Goal: Information Seeking & Learning: Learn about a topic

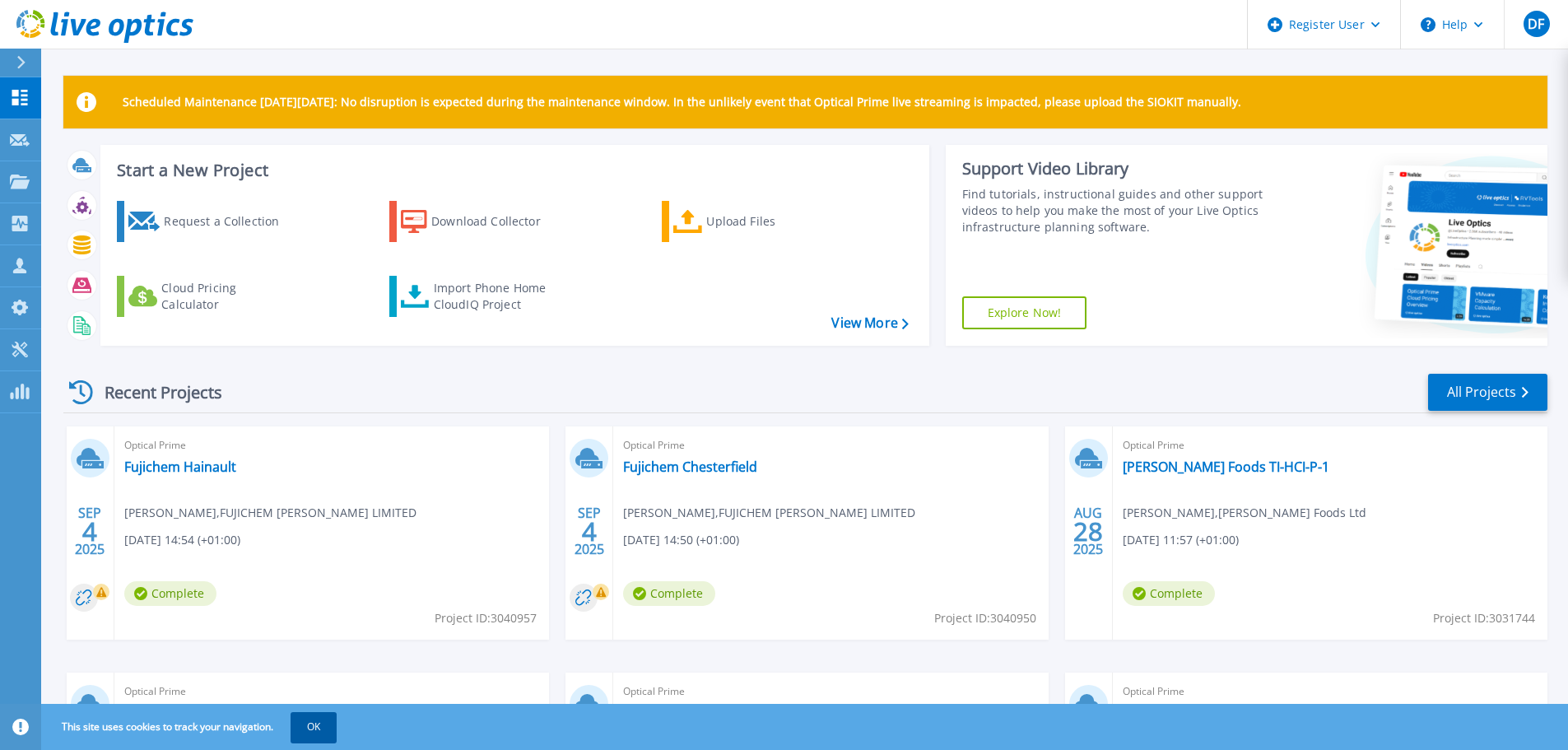
click at [322, 724] on button "OK" at bounding box center [313, 727] width 46 height 30
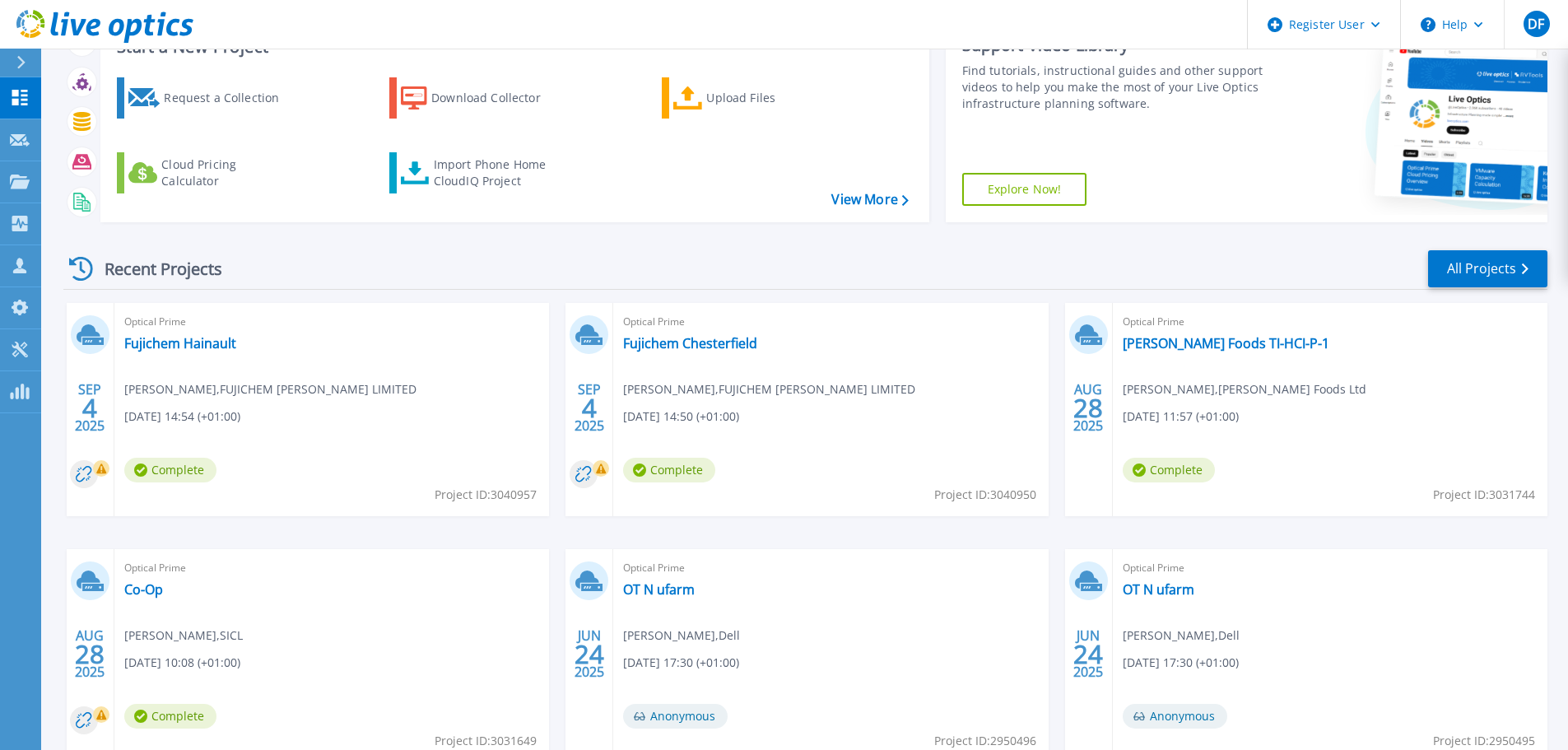
scroll to position [164, 0]
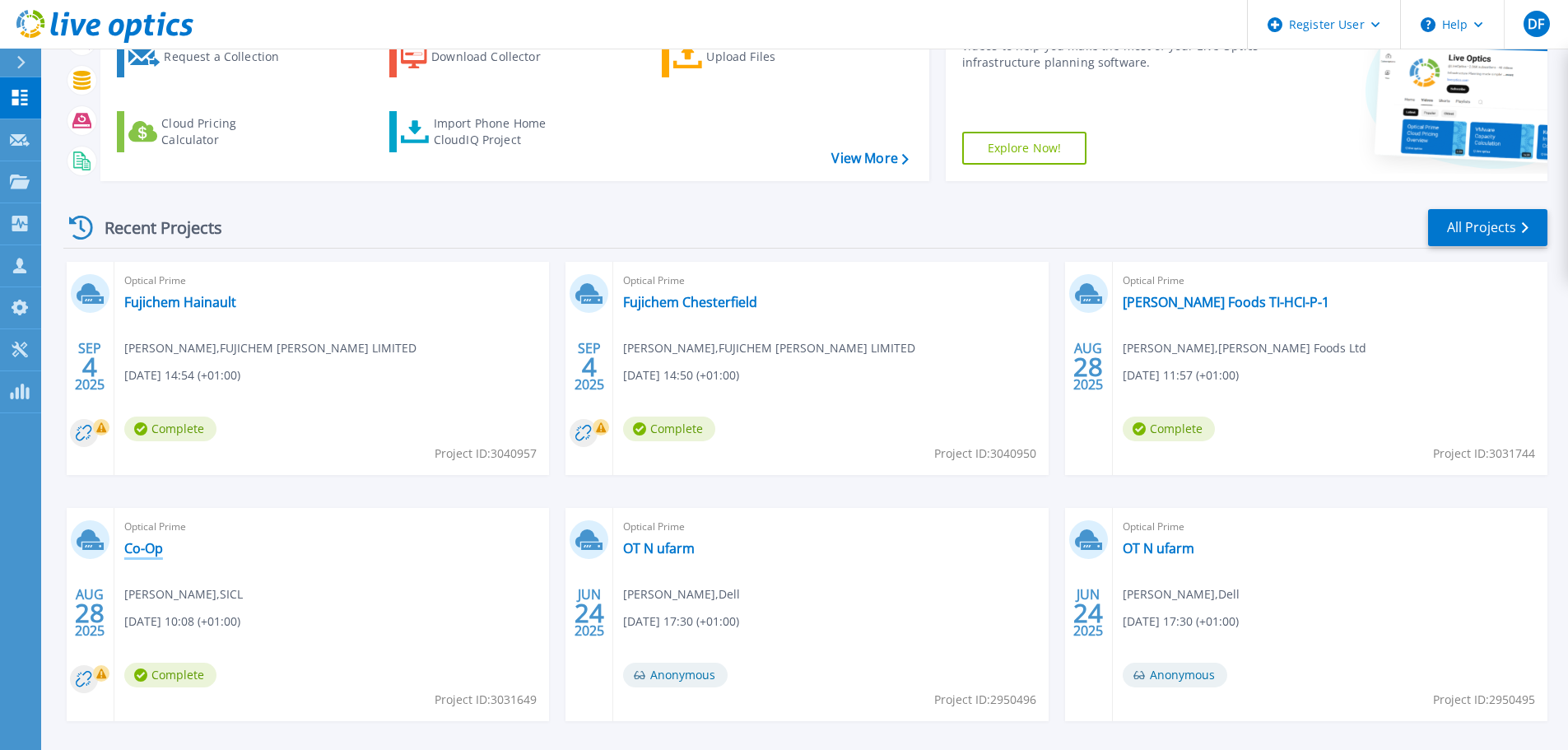
click at [146, 546] on link "Co-Op" at bounding box center [143, 548] width 39 height 16
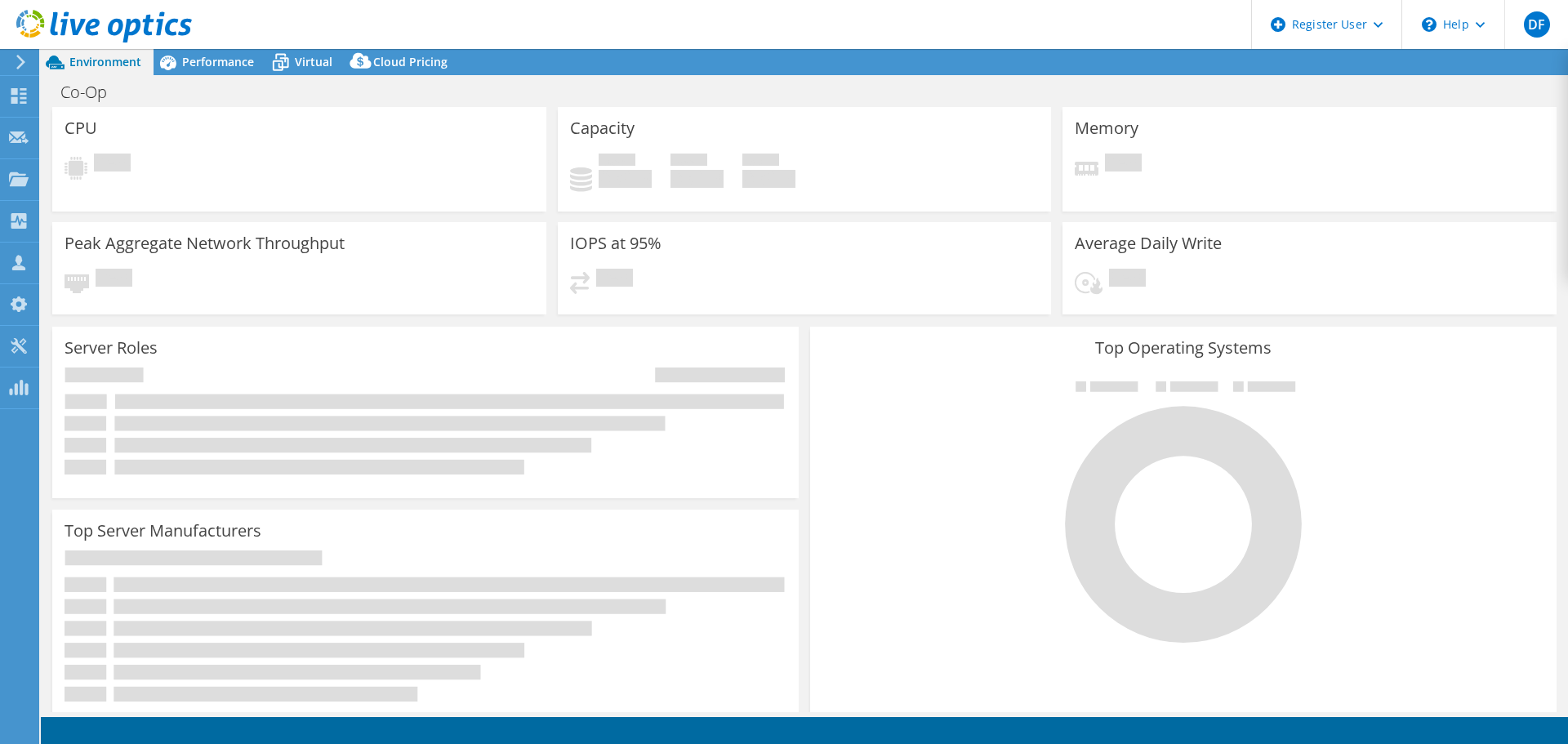
select select "EULondon"
select select "GBP"
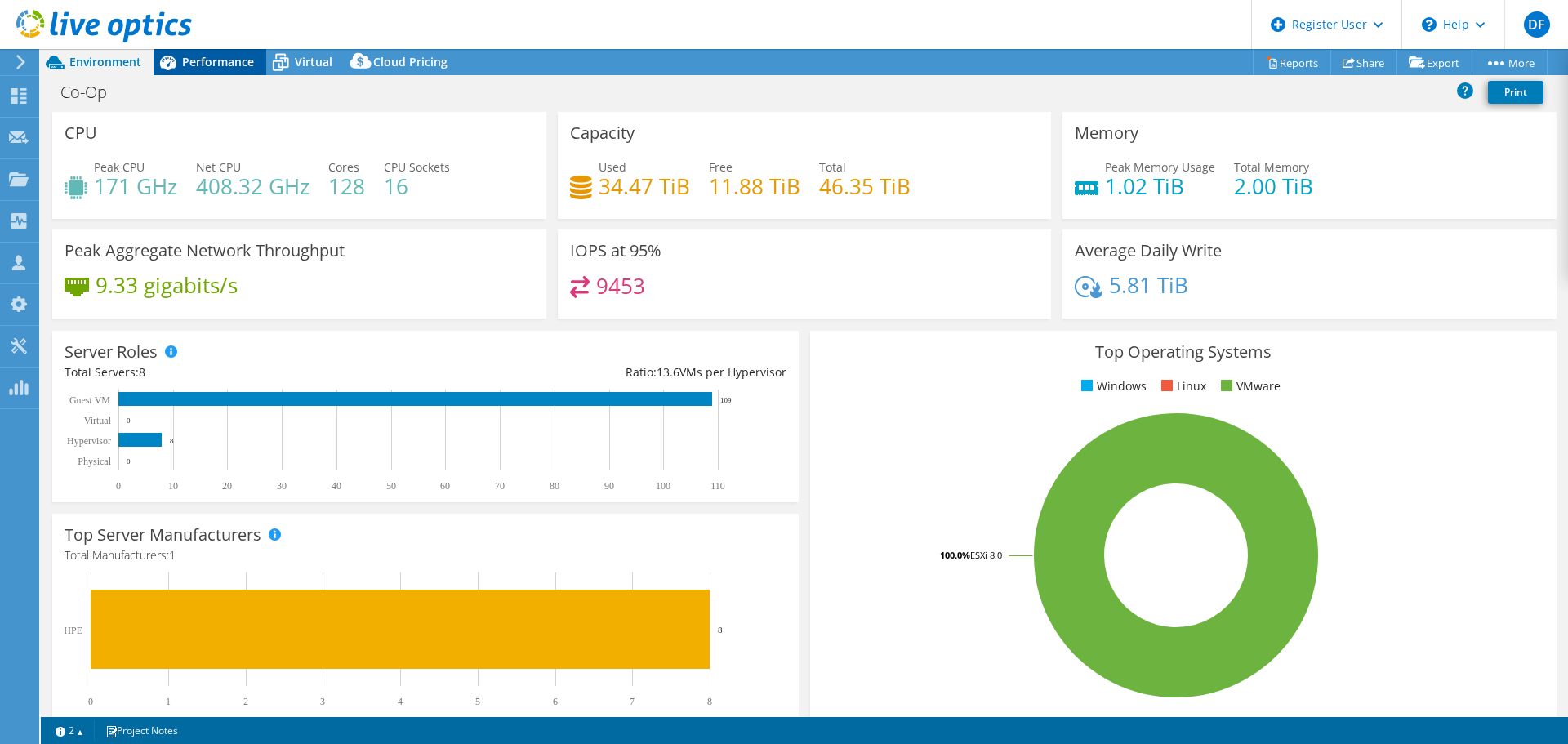
click at [217, 62] on span "Performance" at bounding box center [218, 61] width 72 height 15
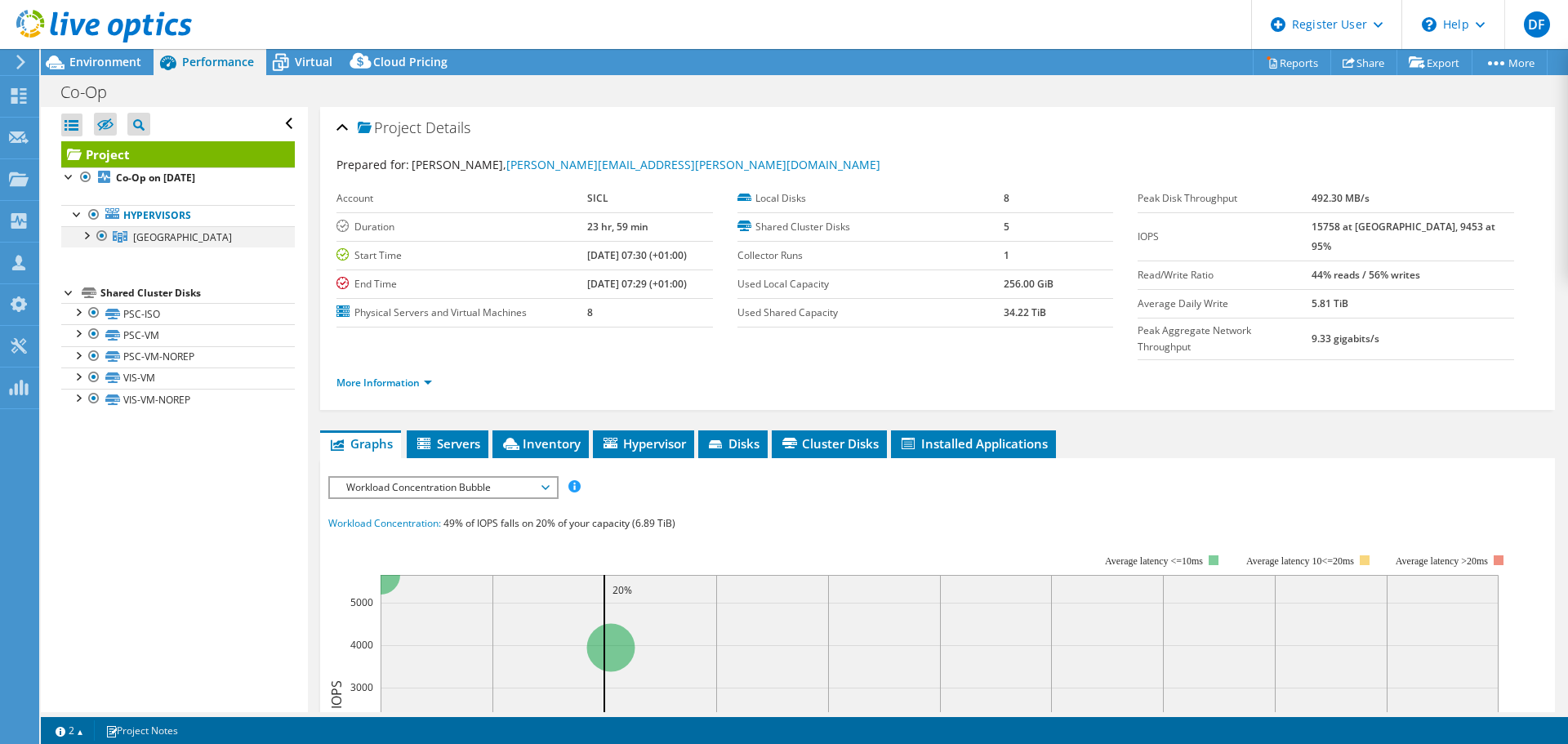
click at [86, 237] on div at bounding box center [86, 234] width 16 height 16
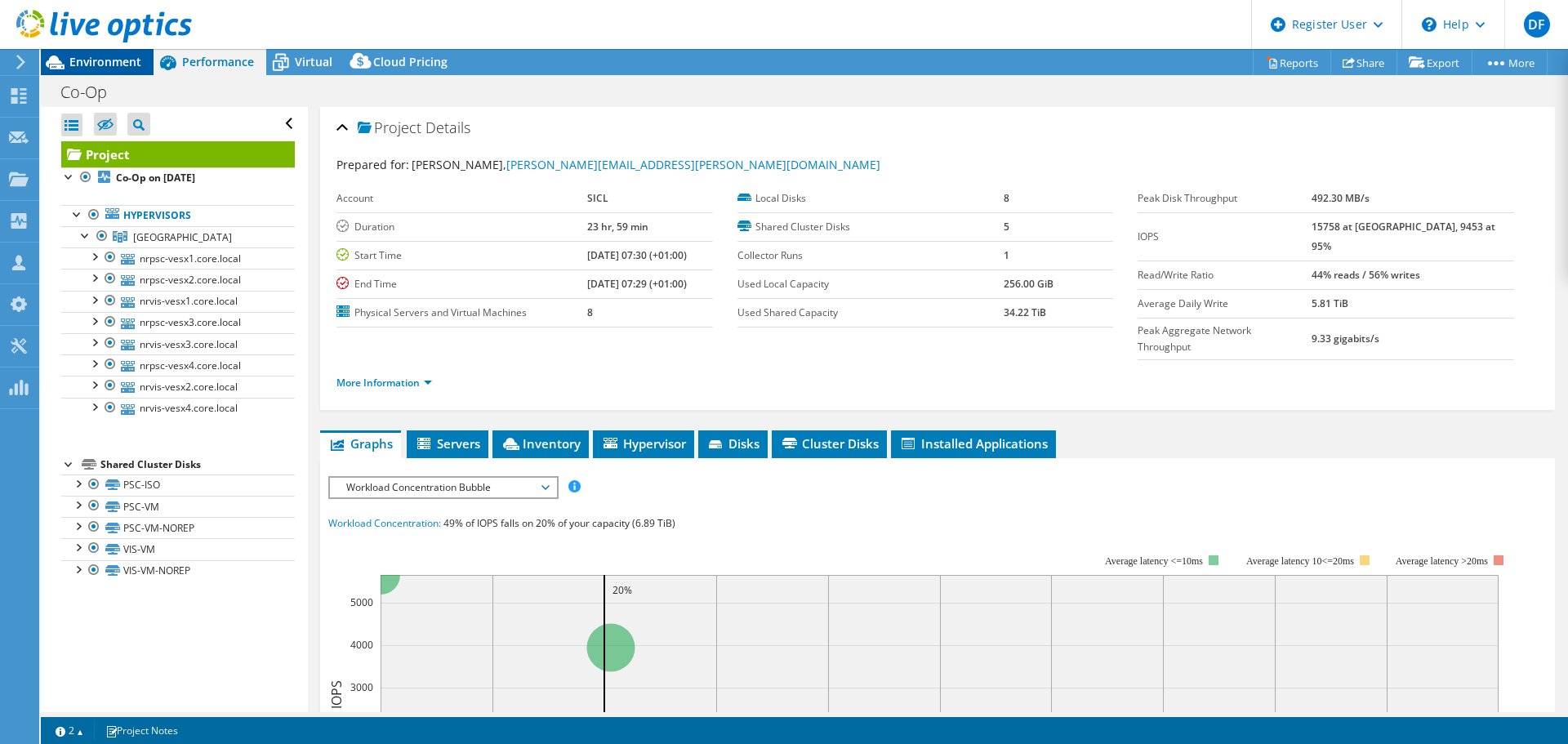
click at [114, 67] on span "Environment" at bounding box center [105, 61] width 72 height 15
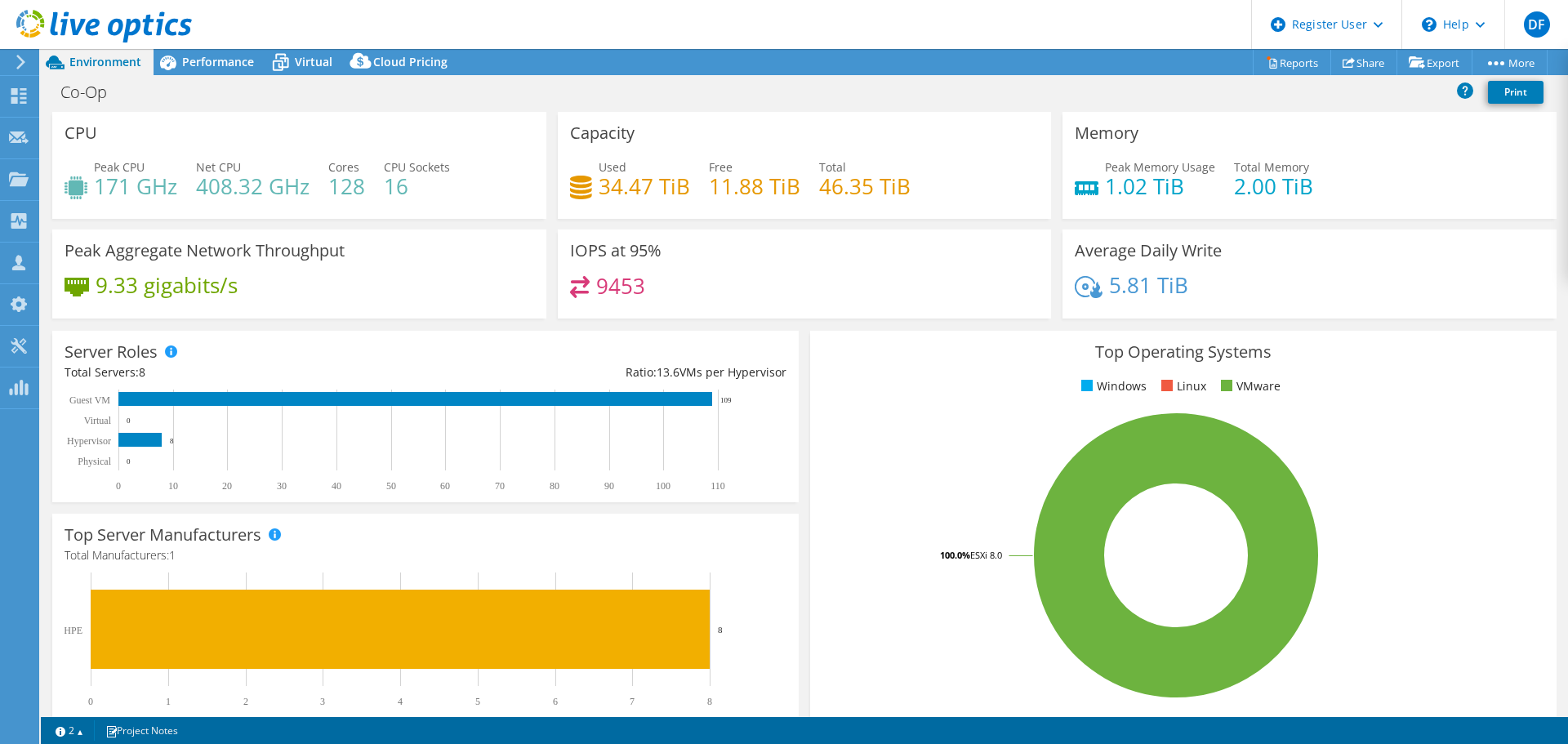
click at [297, 48] on header "DF Dell User Darragh Flynn [EMAIL_ADDRESS][PERSON_NAME][DOMAIN_NAME] Dell My Pr…" at bounding box center [784, 24] width 1568 height 49
click at [202, 59] on span "Performance" at bounding box center [218, 61] width 72 height 15
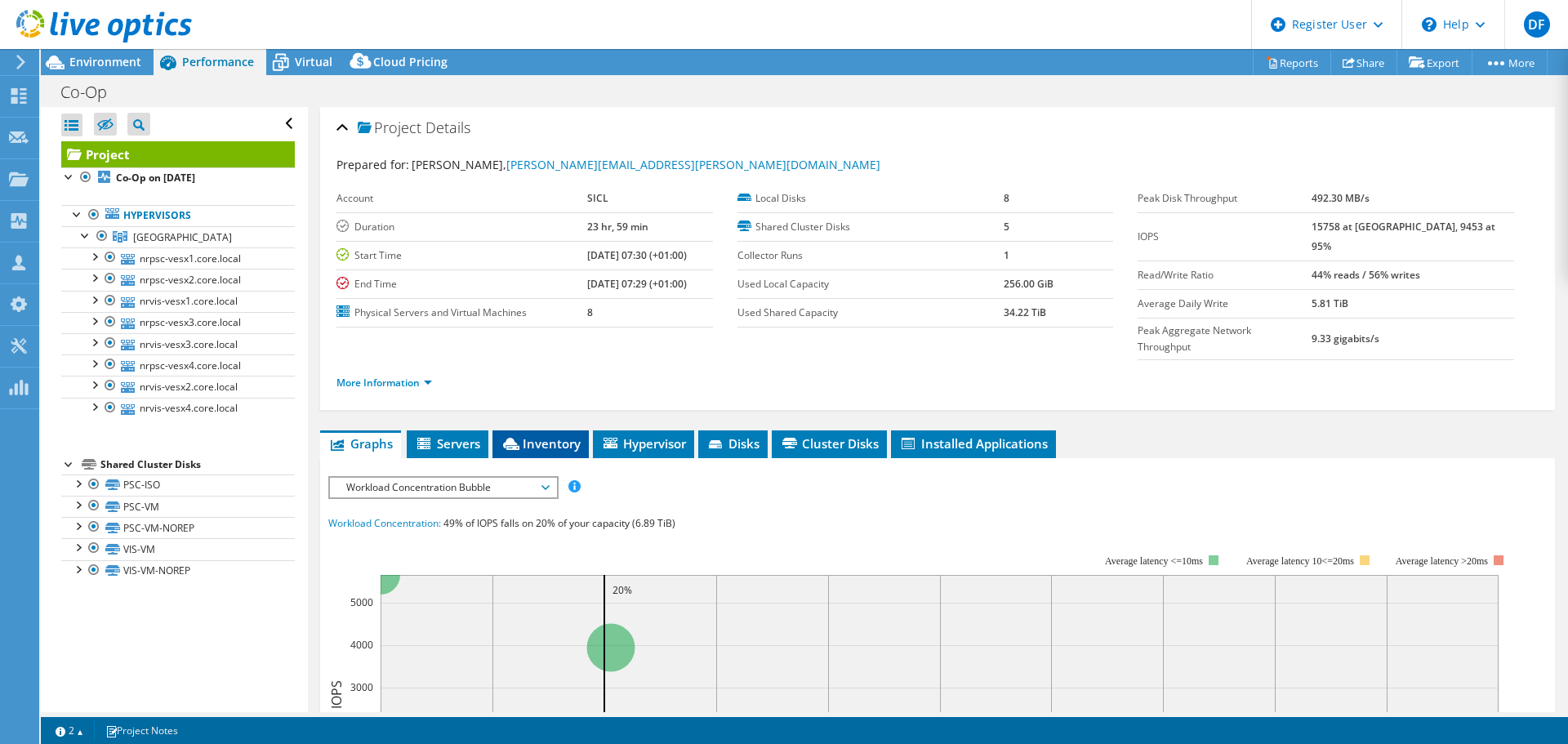
click at [527, 435] on span "Inventory" at bounding box center [541, 443] width 80 height 16
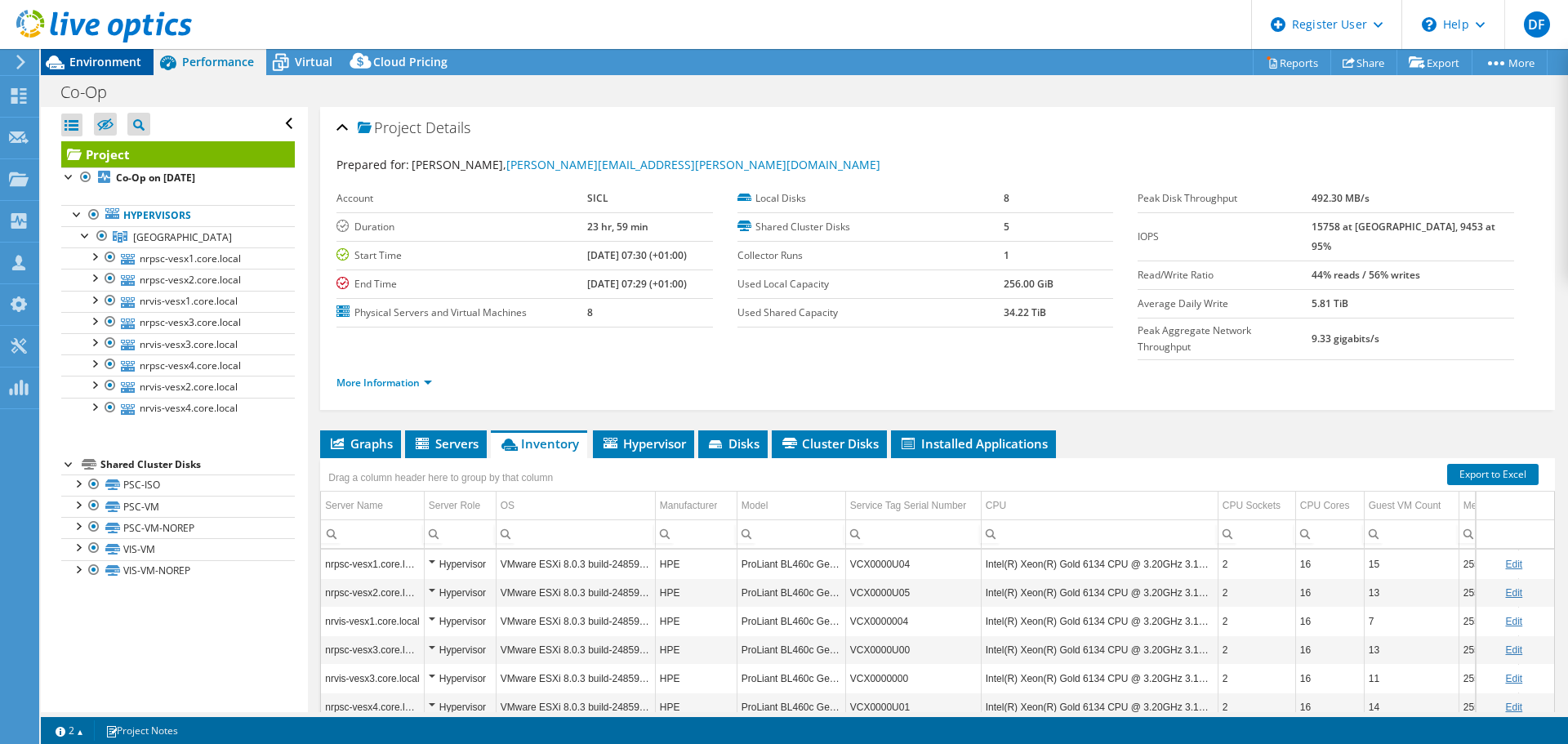
click at [93, 63] on span "Environment" at bounding box center [105, 61] width 72 height 15
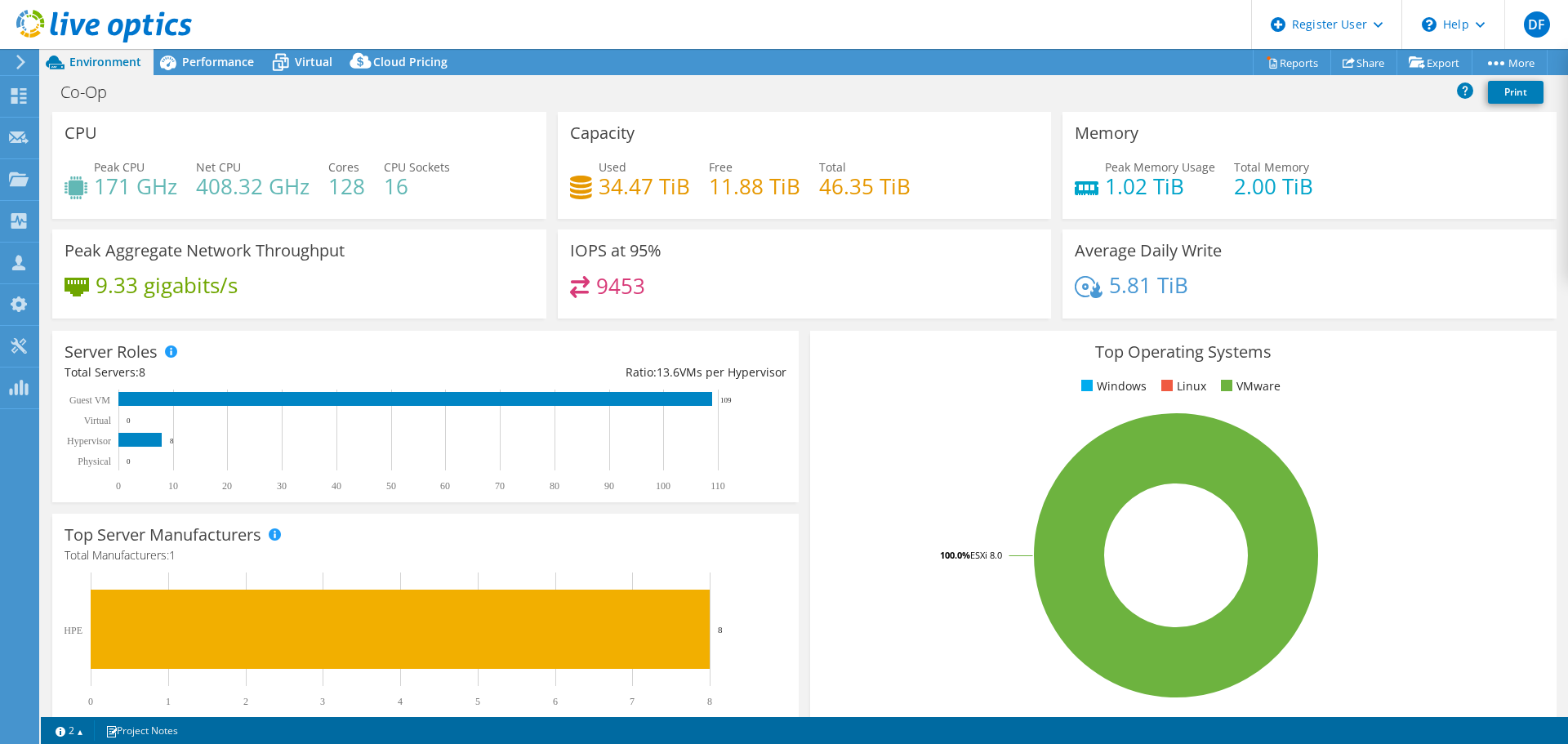
drag, startPoint x: 229, startPoint y: 63, endPoint x: 227, endPoint y: 76, distance: 13.2
click at [227, 63] on span "Performance" at bounding box center [218, 61] width 72 height 15
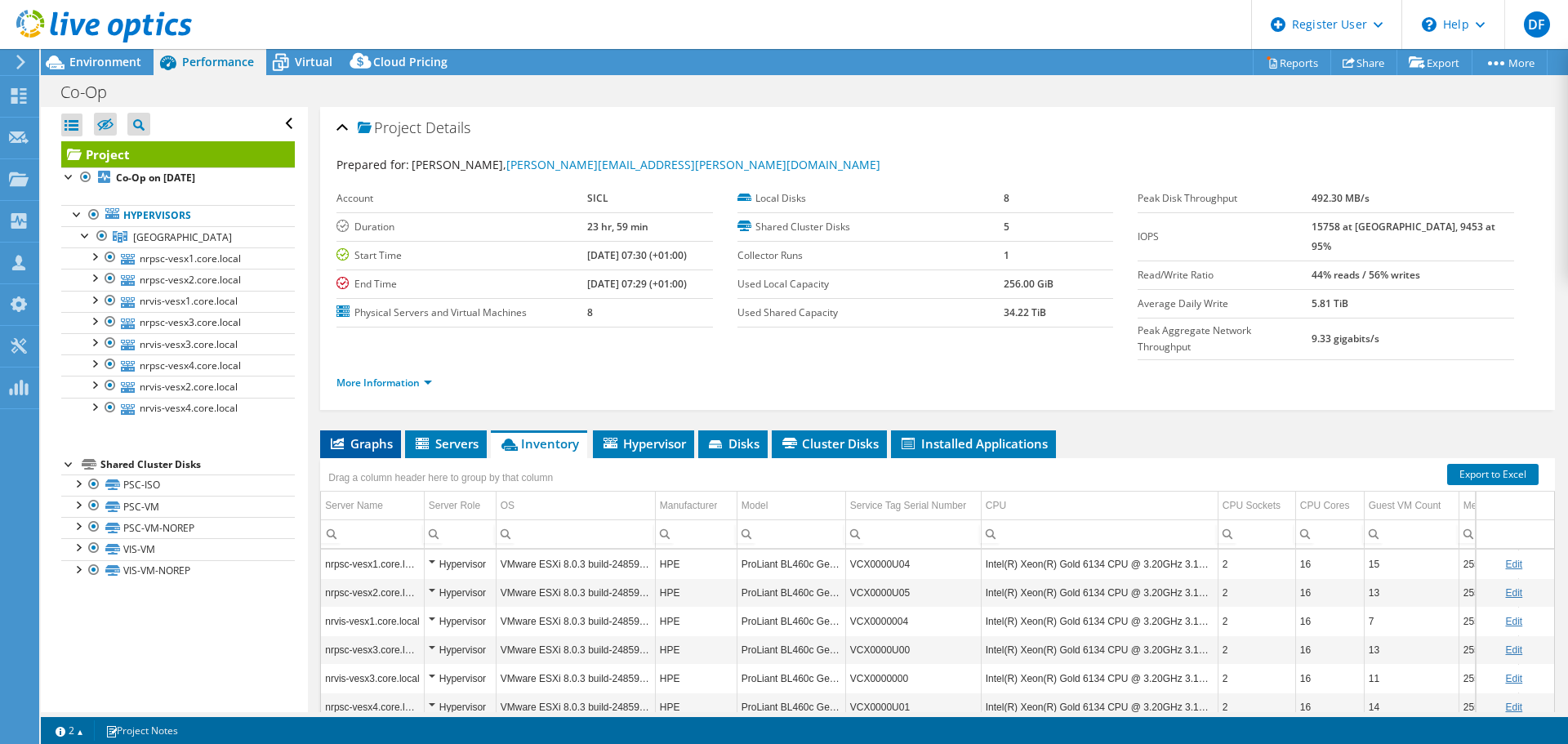
click at [360, 435] on span "Graphs" at bounding box center [360, 443] width 64 height 16
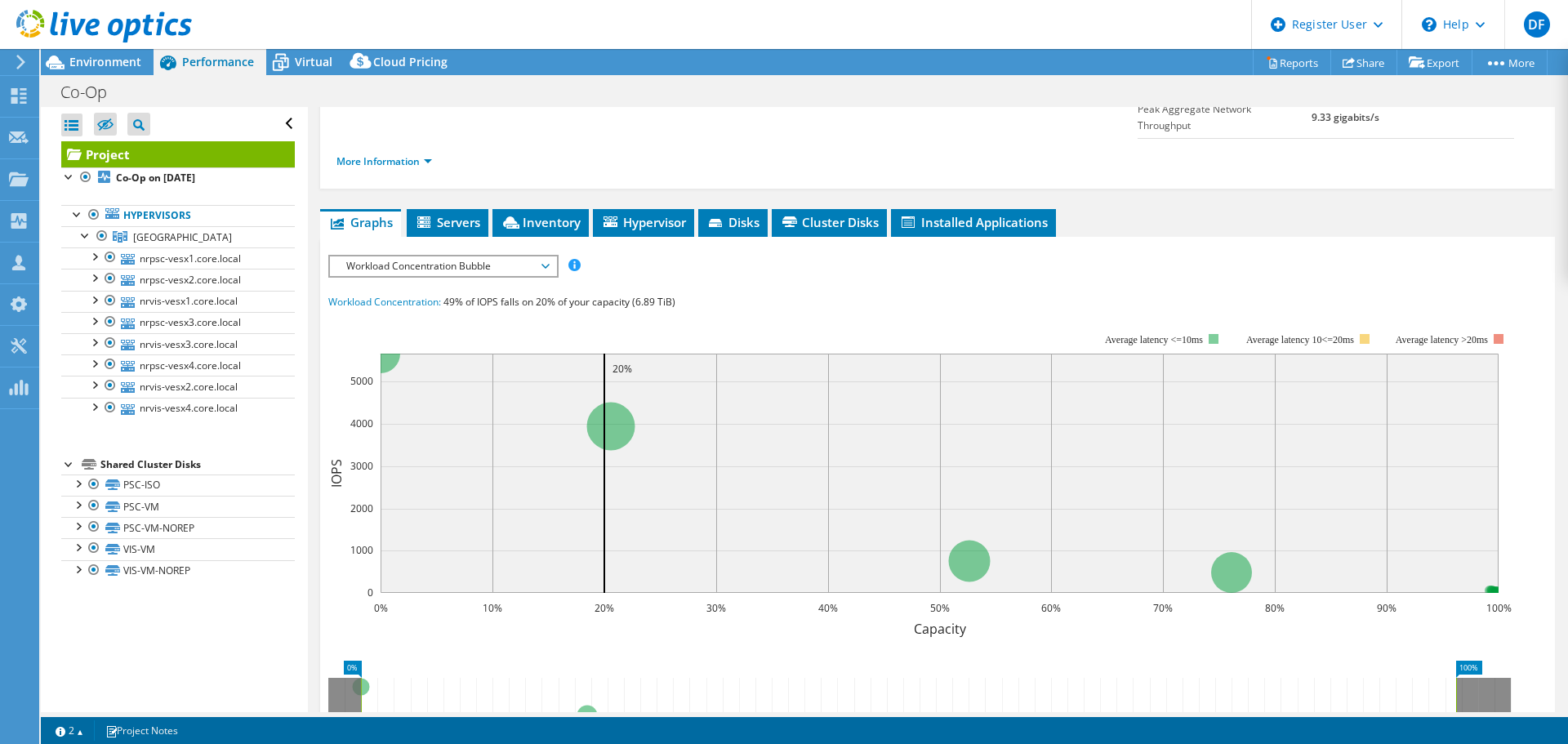
scroll to position [245, 0]
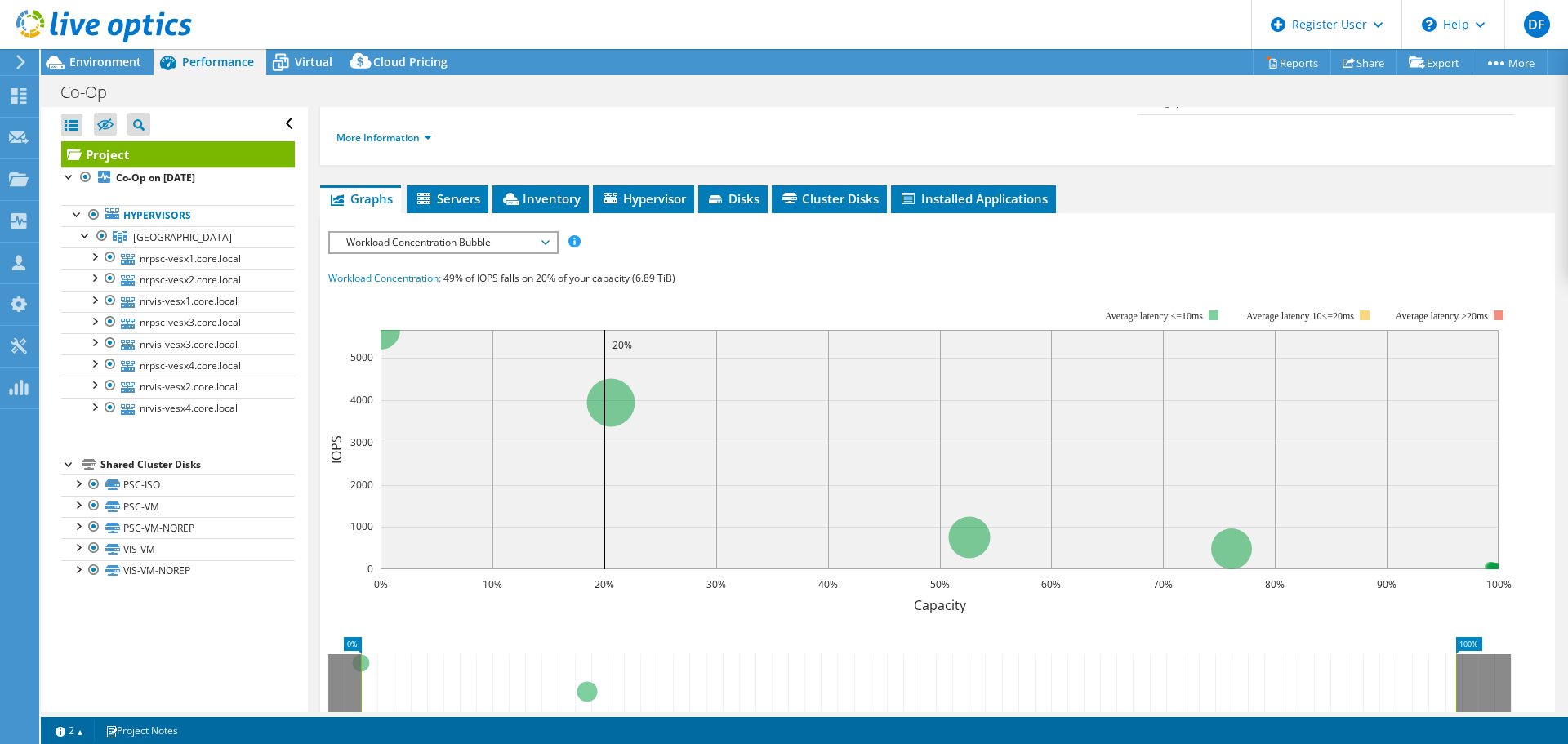
click at [425, 233] on span "Workload Concentration Bubble" at bounding box center [442, 242] width 209 height 20
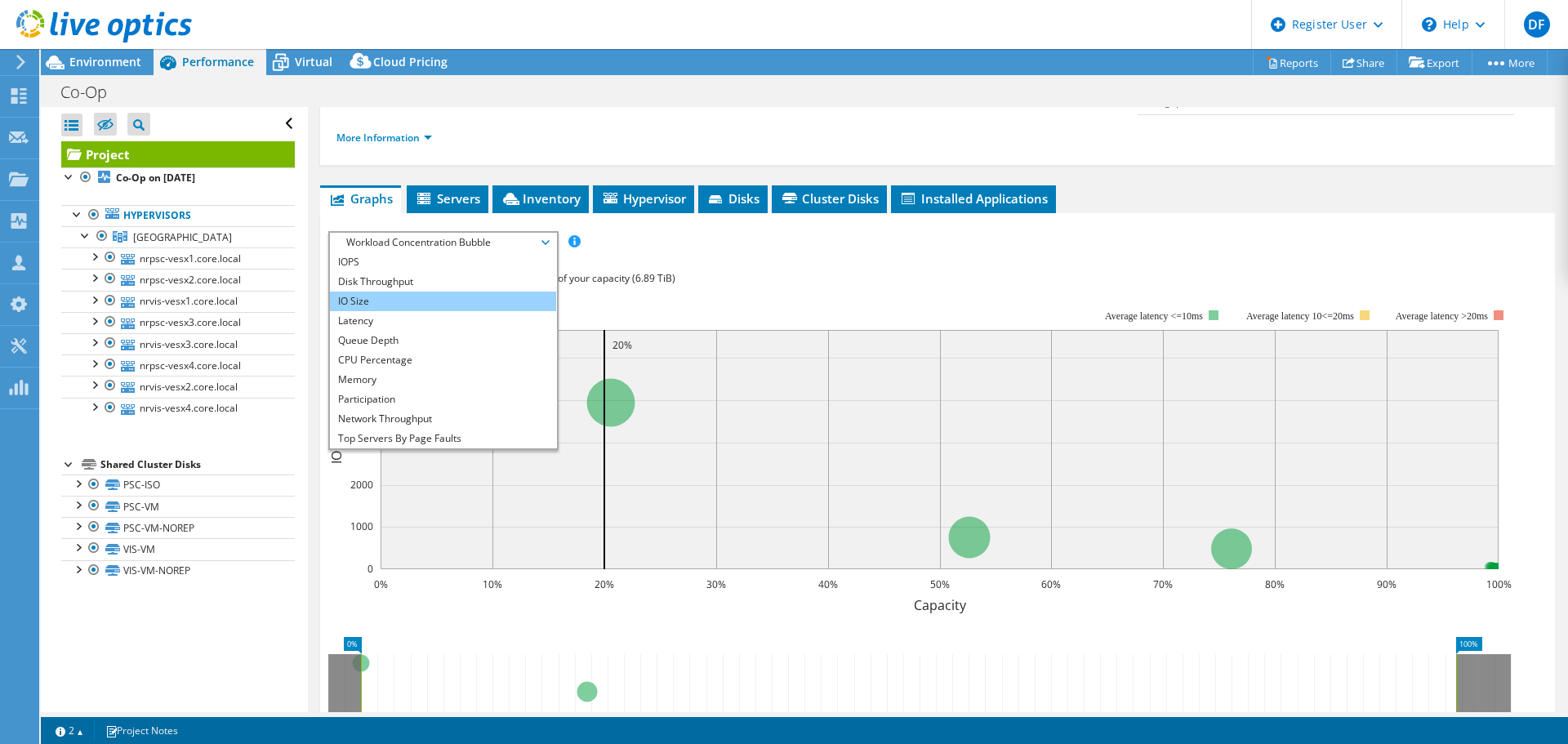
click at [385, 291] on li "IO Size" at bounding box center [443, 301] width 226 height 20
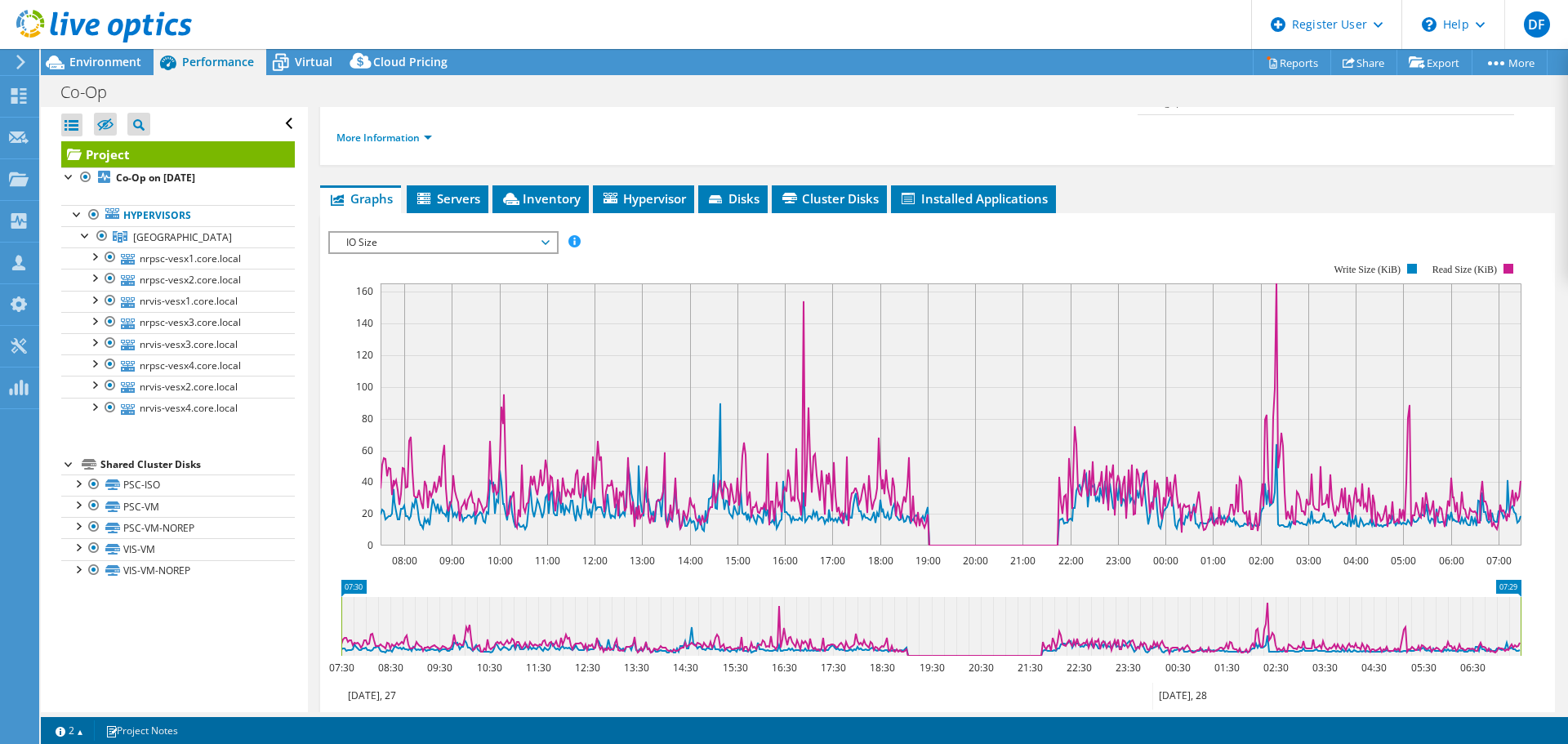
click at [398, 233] on span "IO Size" at bounding box center [442, 242] width 209 height 20
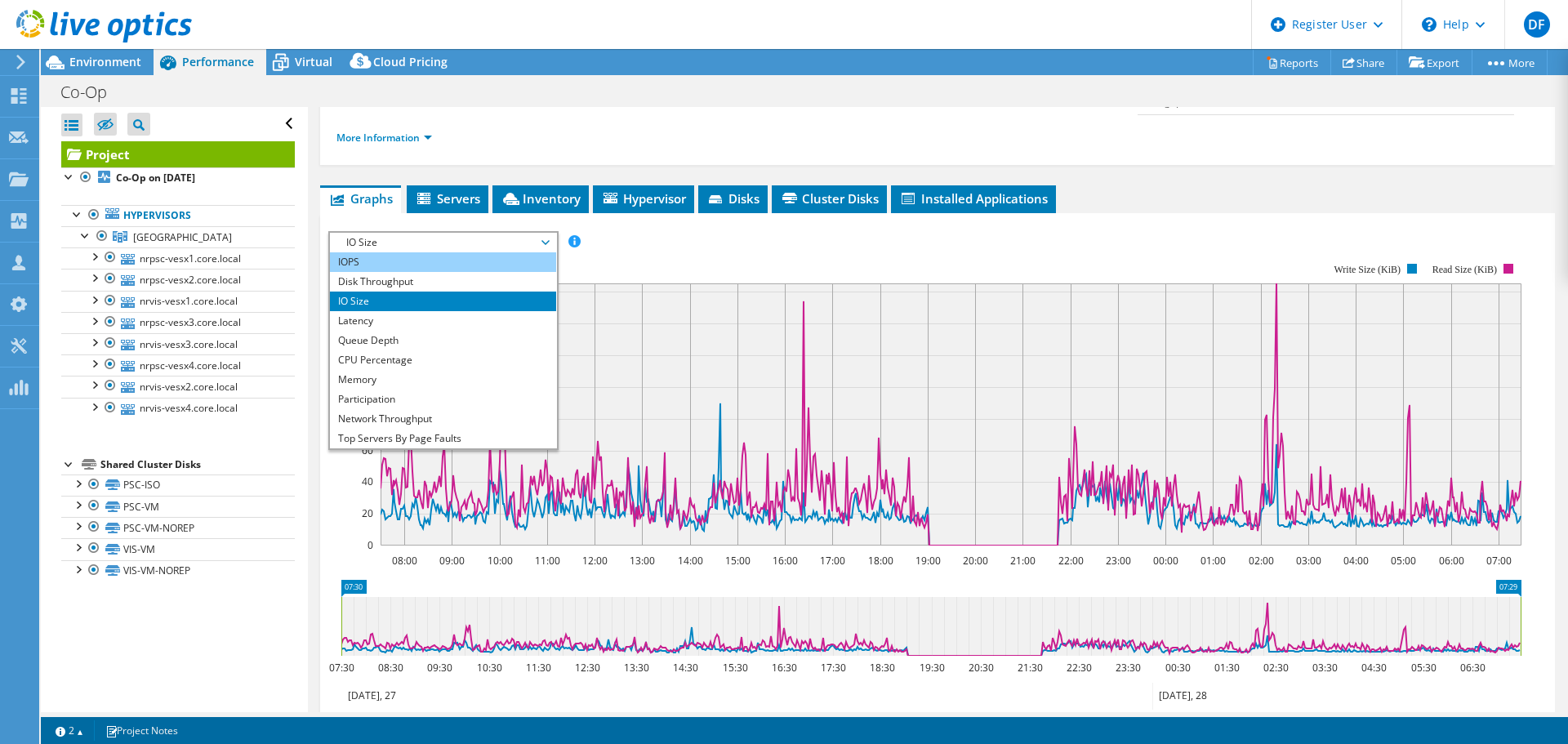
click at [391, 272] on li "Disk Throughput" at bounding box center [443, 282] width 226 height 20
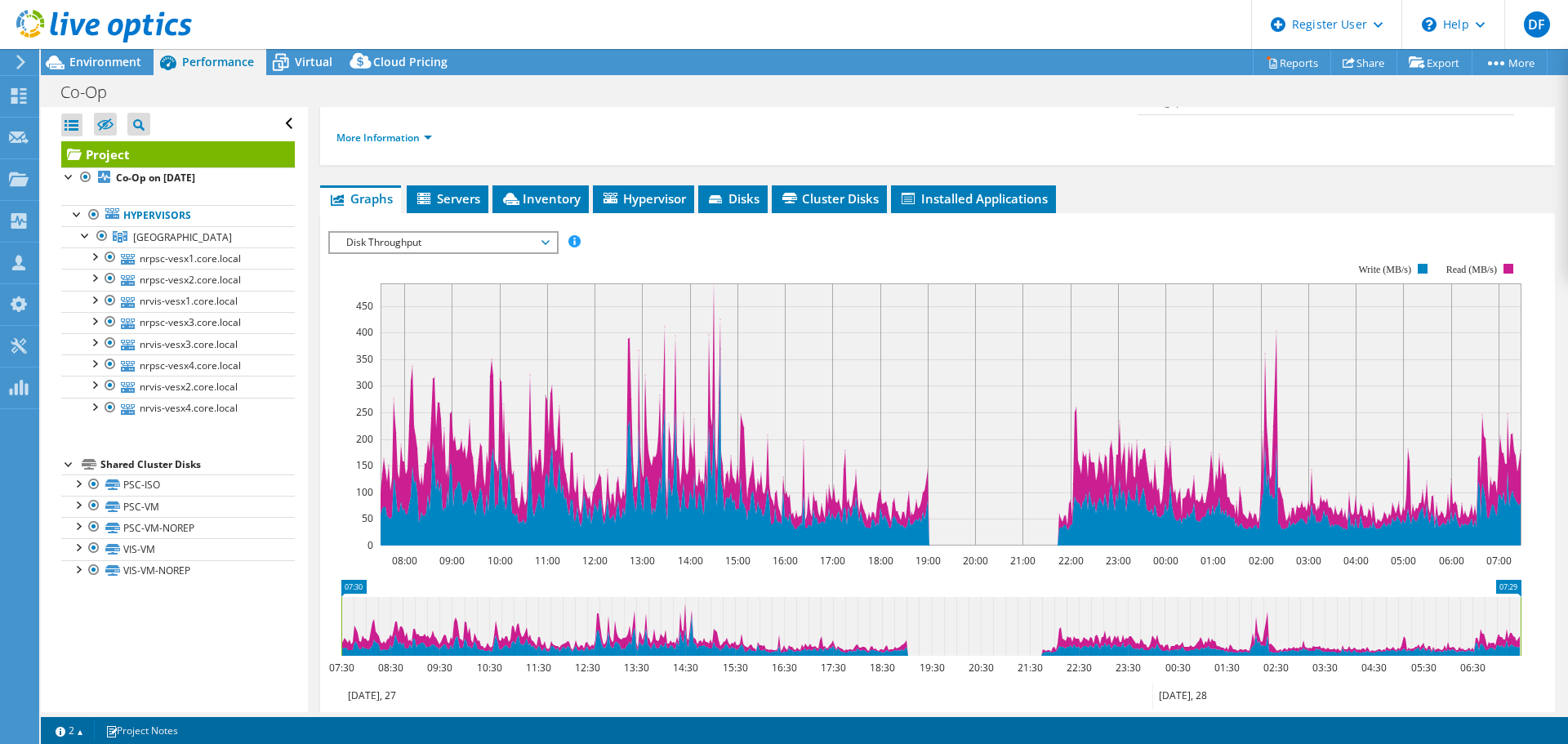
click at [387, 233] on span "Disk Throughput" at bounding box center [442, 242] width 209 height 20
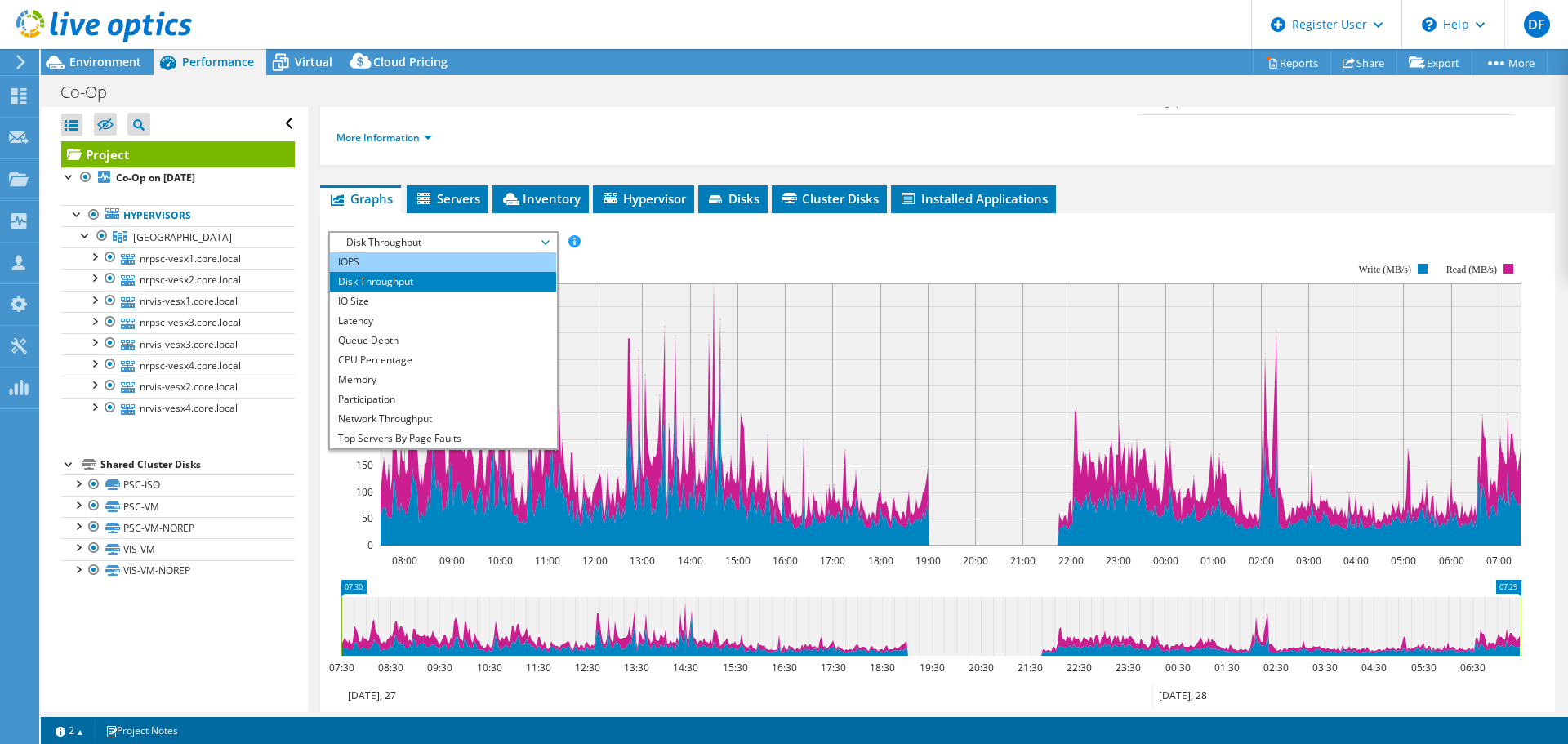
click at [384, 252] on li "IOPS" at bounding box center [443, 262] width 226 height 20
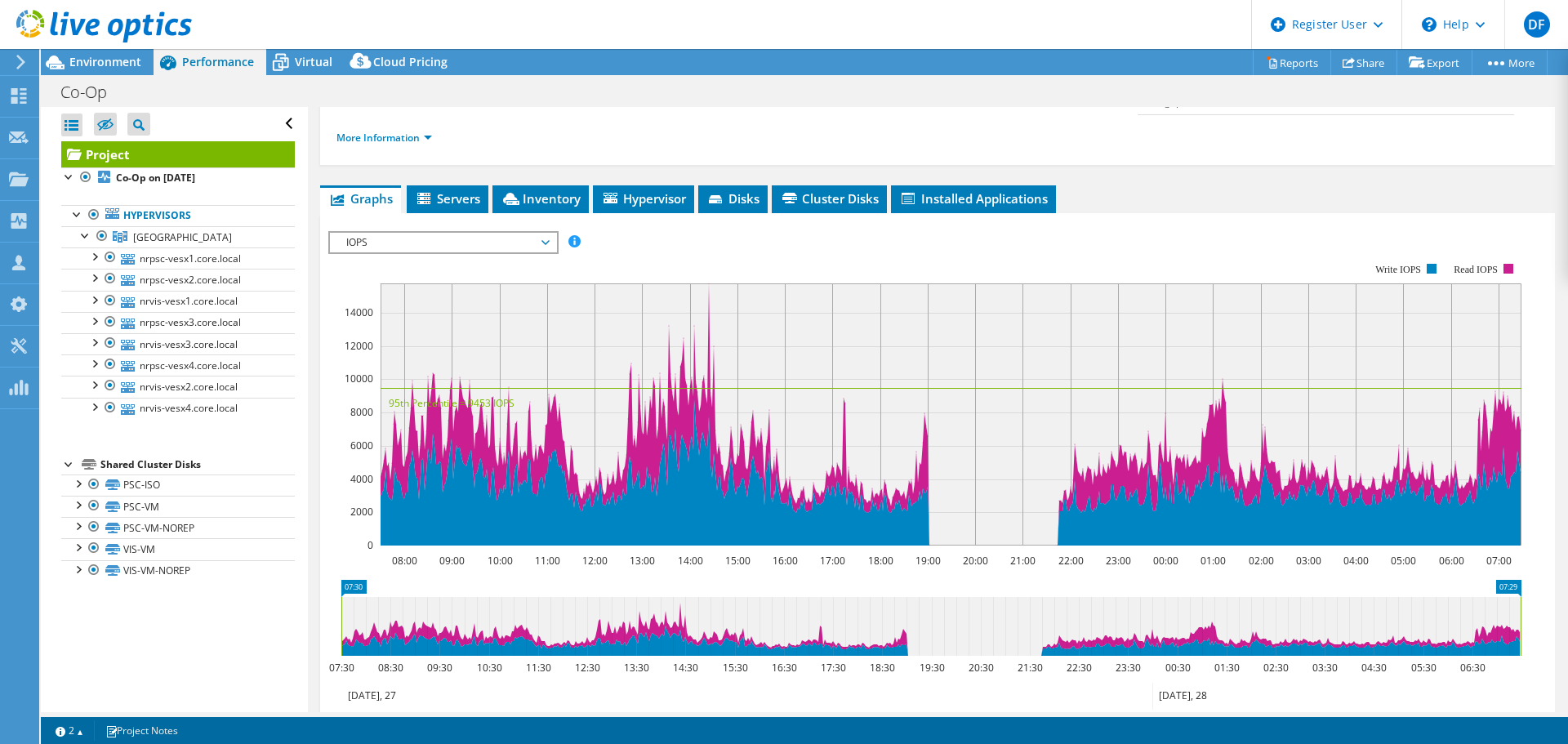
click at [669, 241] on rect at bounding box center [924, 404] width 1194 height 326
click at [712, 241] on rect at bounding box center [924, 404] width 1194 height 326
click at [440, 233] on span "IOPS" at bounding box center [442, 242] width 209 height 20
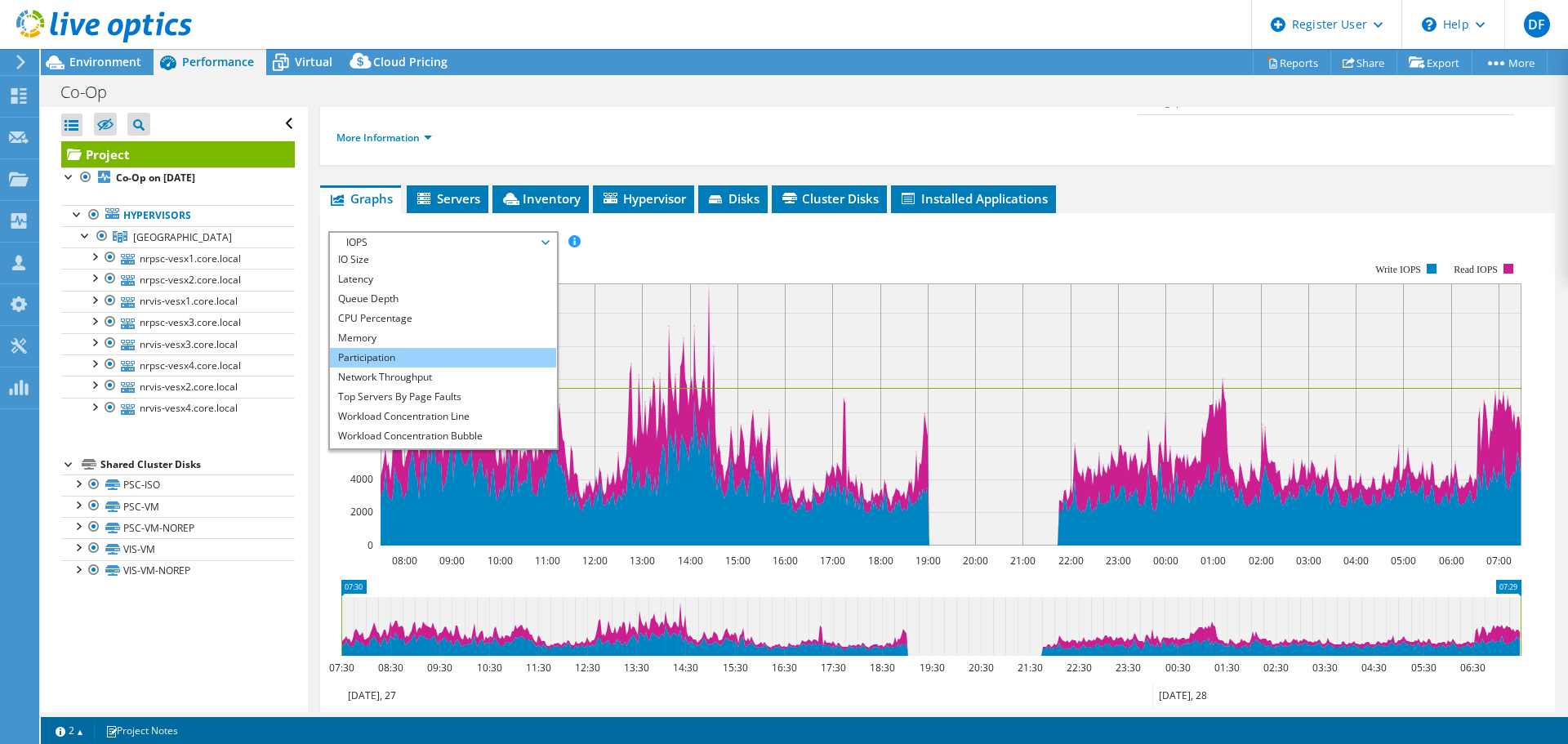
scroll to position [59, 0]
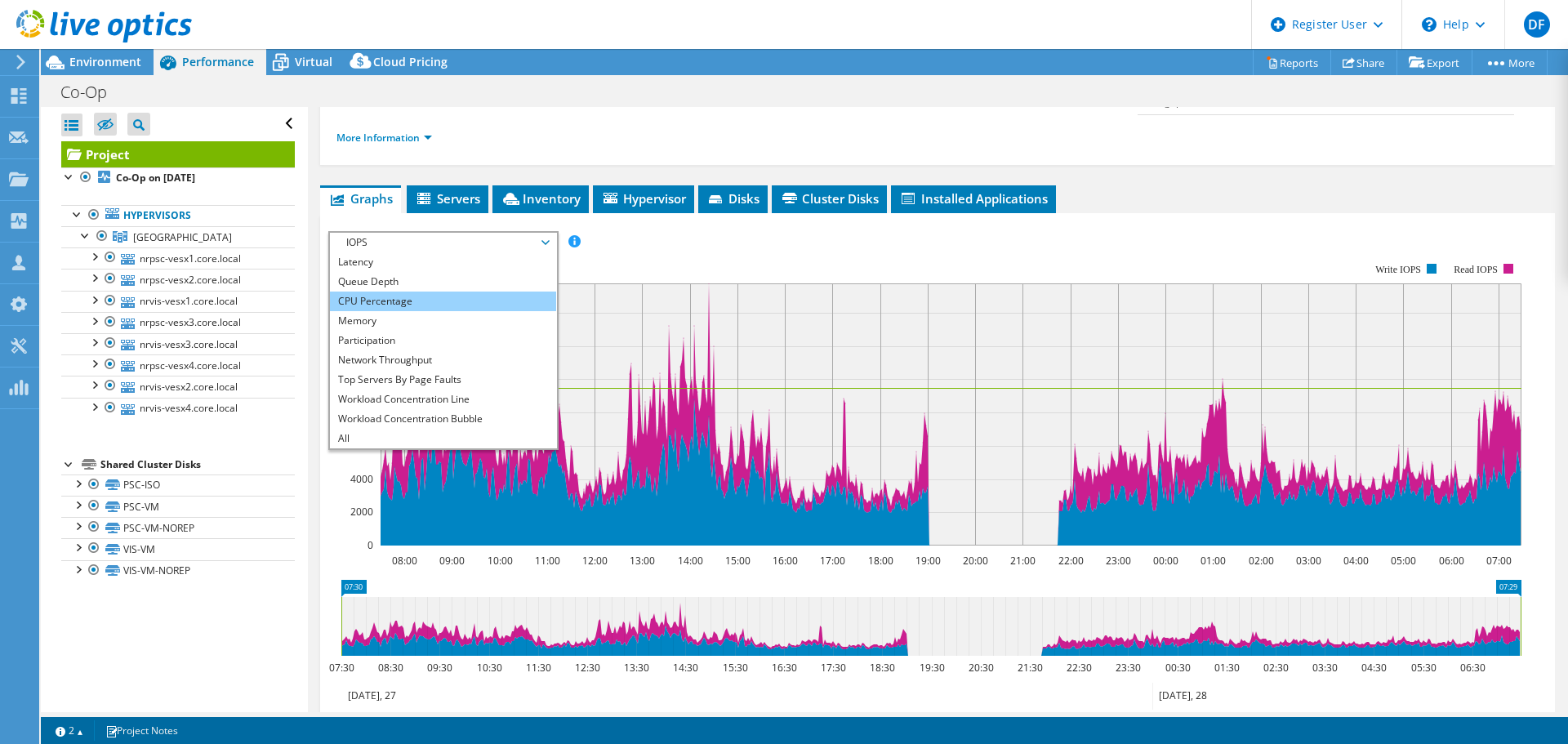
click at [413, 291] on li "CPU Percentage" at bounding box center [443, 301] width 226 height 20
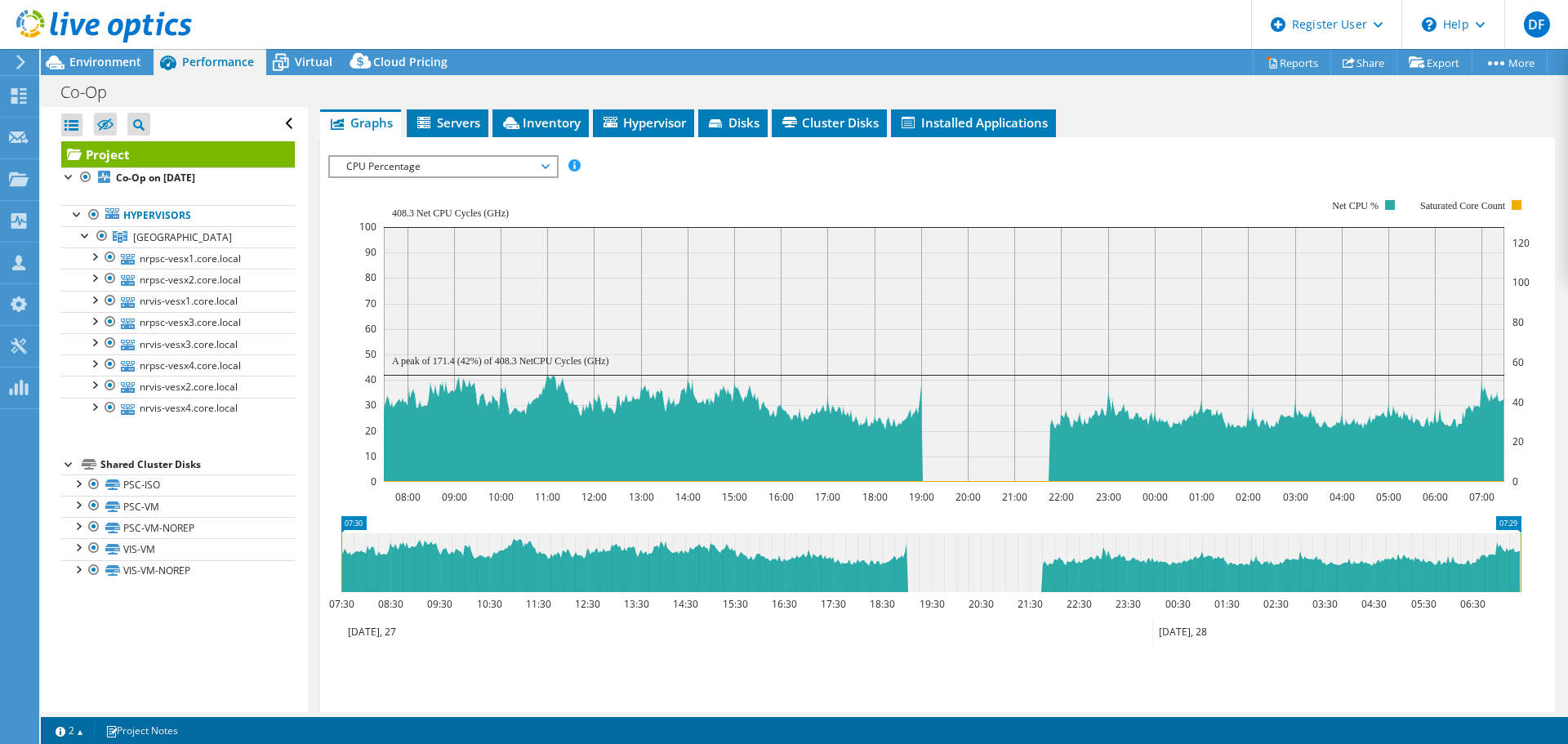
scroll to position [326, 0]
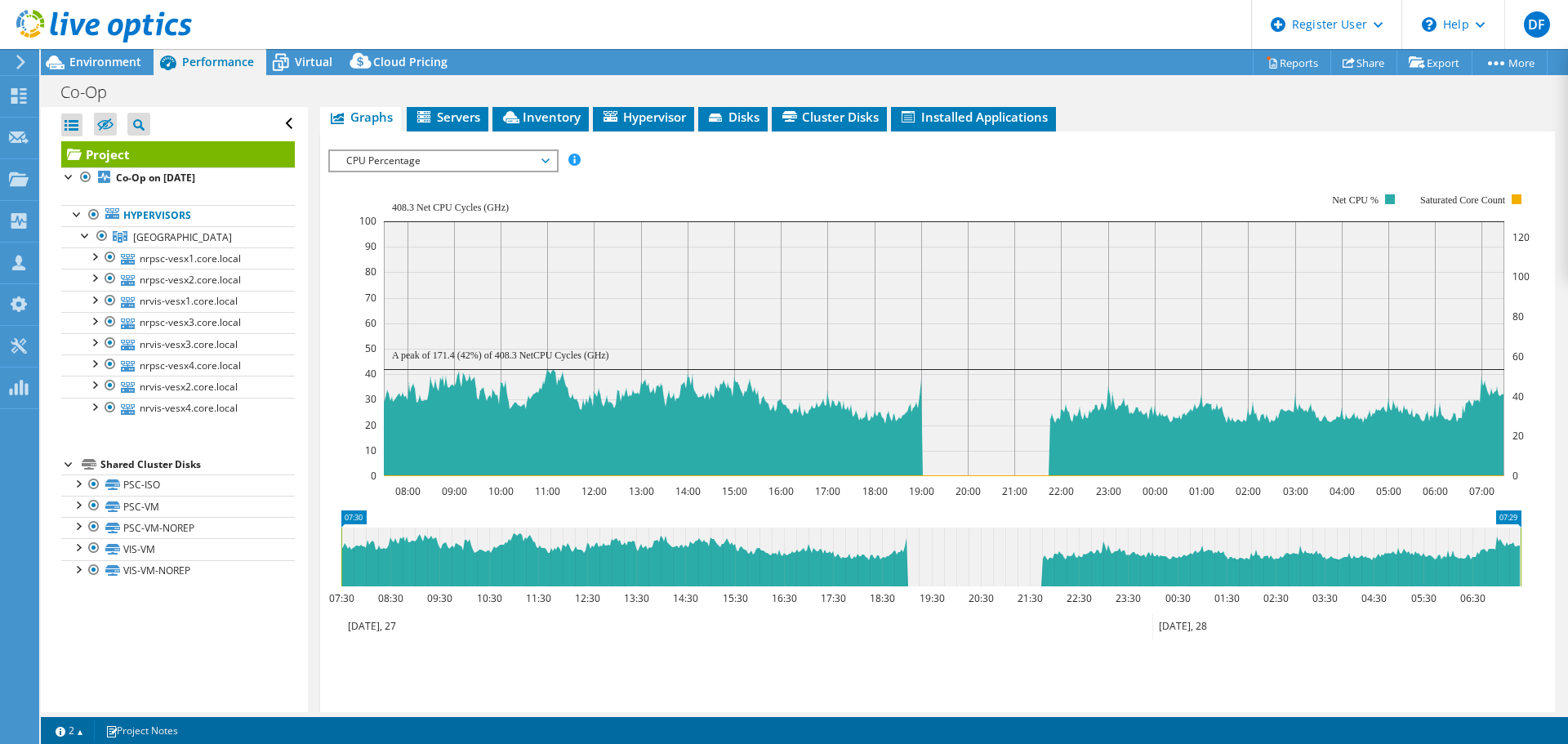
click at [433, 151] on span "CPU Percentage" at bounding box center [442, 161] width 209 height 20
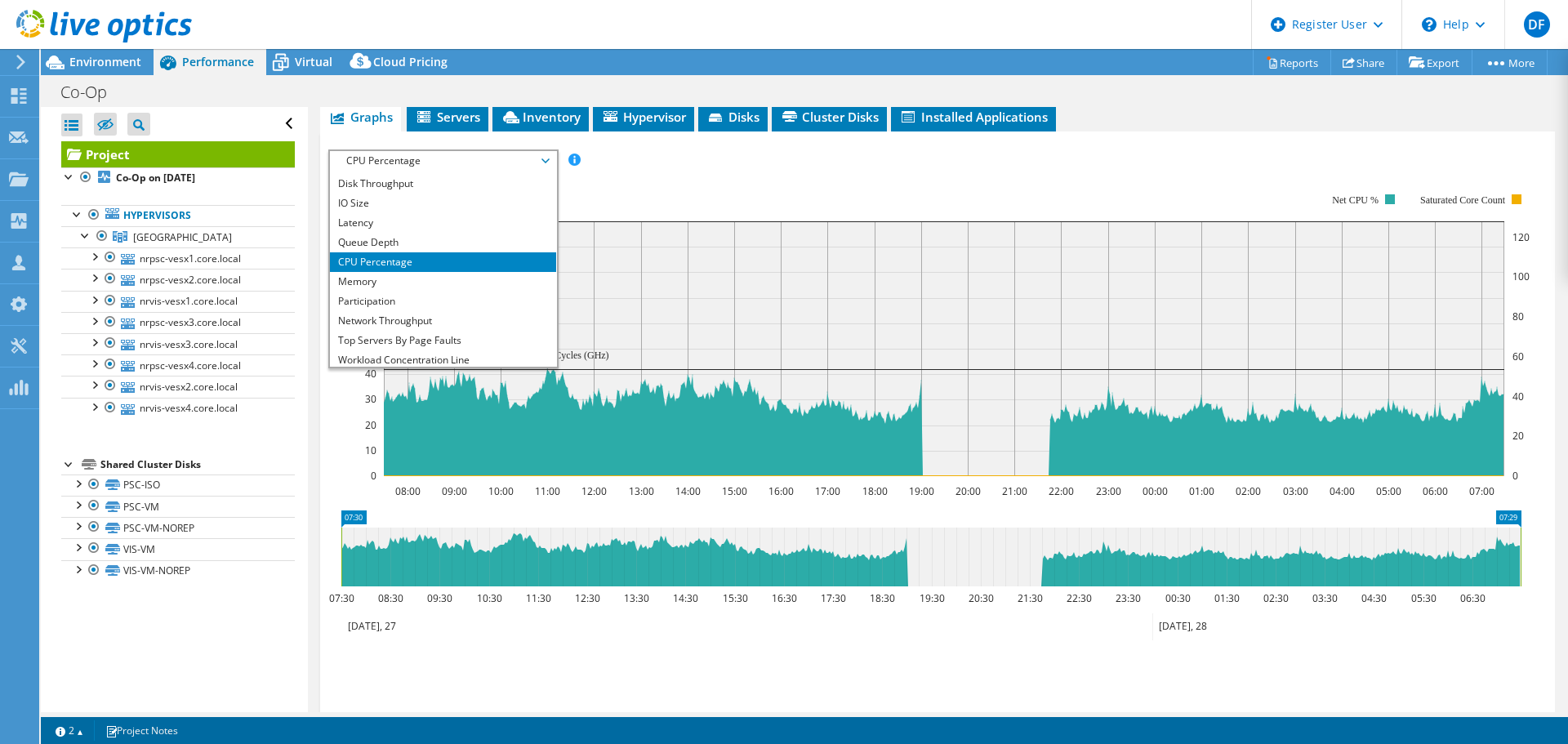
scroll to position [0, 0]
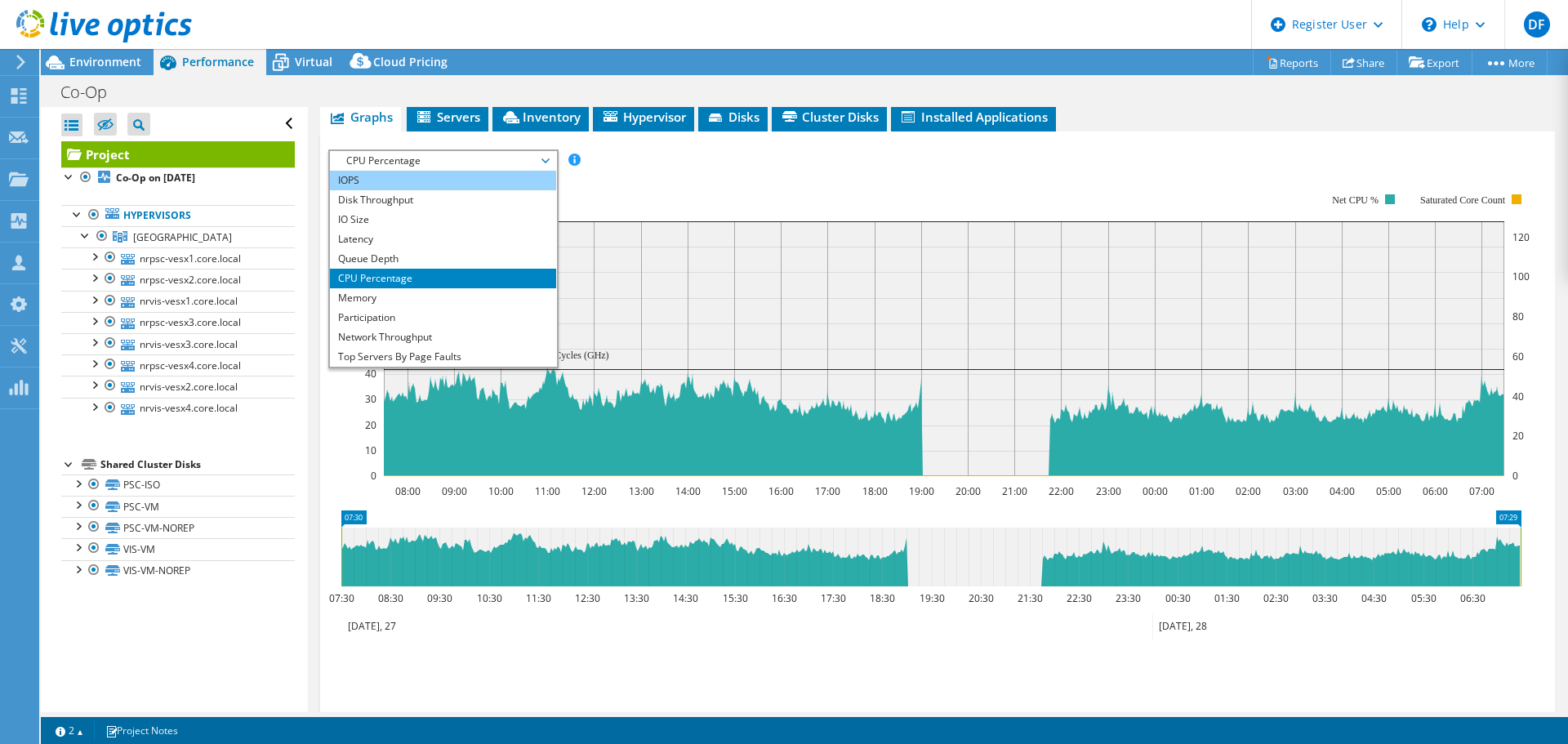
click at [374, 170] on li "IOPS" at bounding box center [443, 180] width 226 height 20
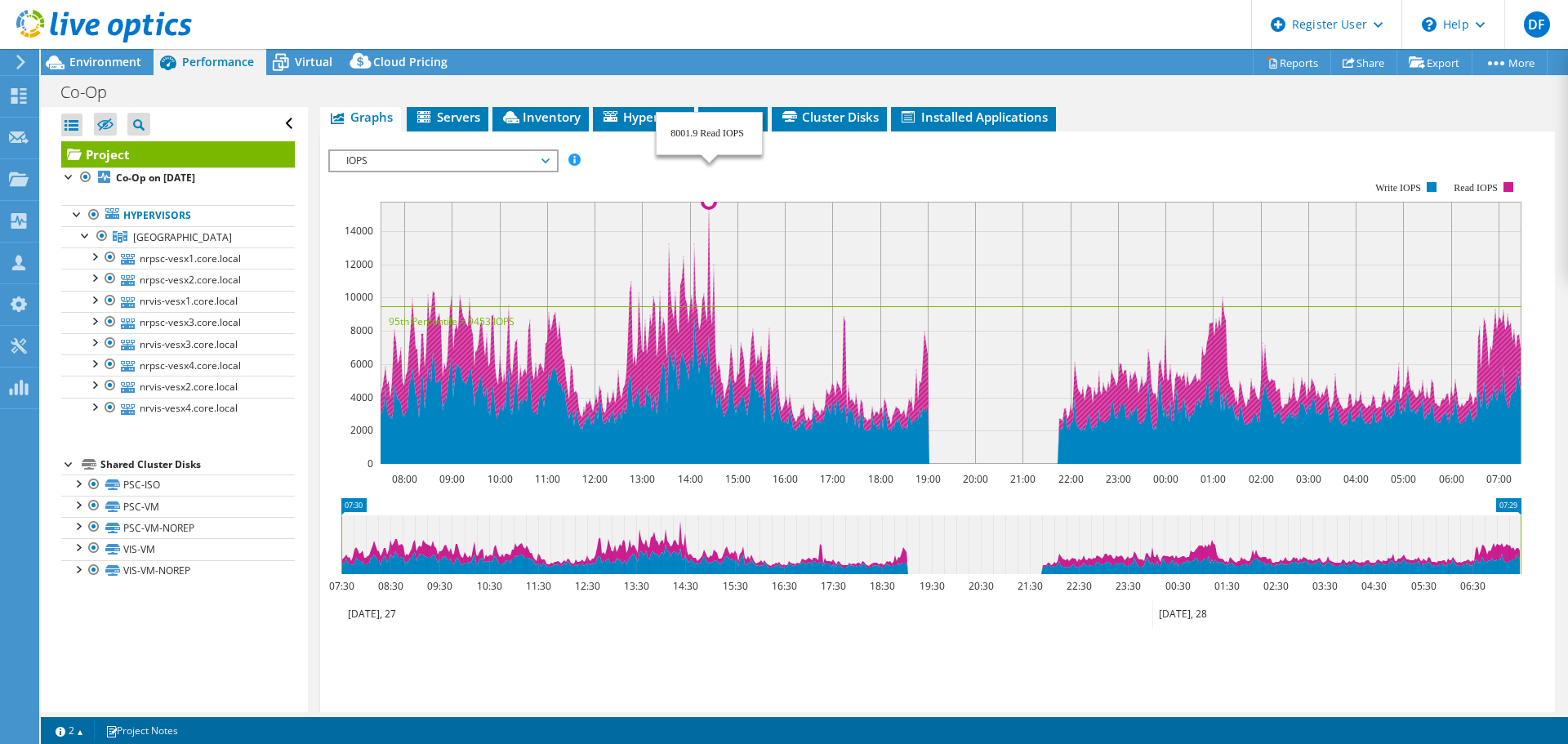
click at [709, 201] on rect at bounding box center [951, 332] width 1141 height 262
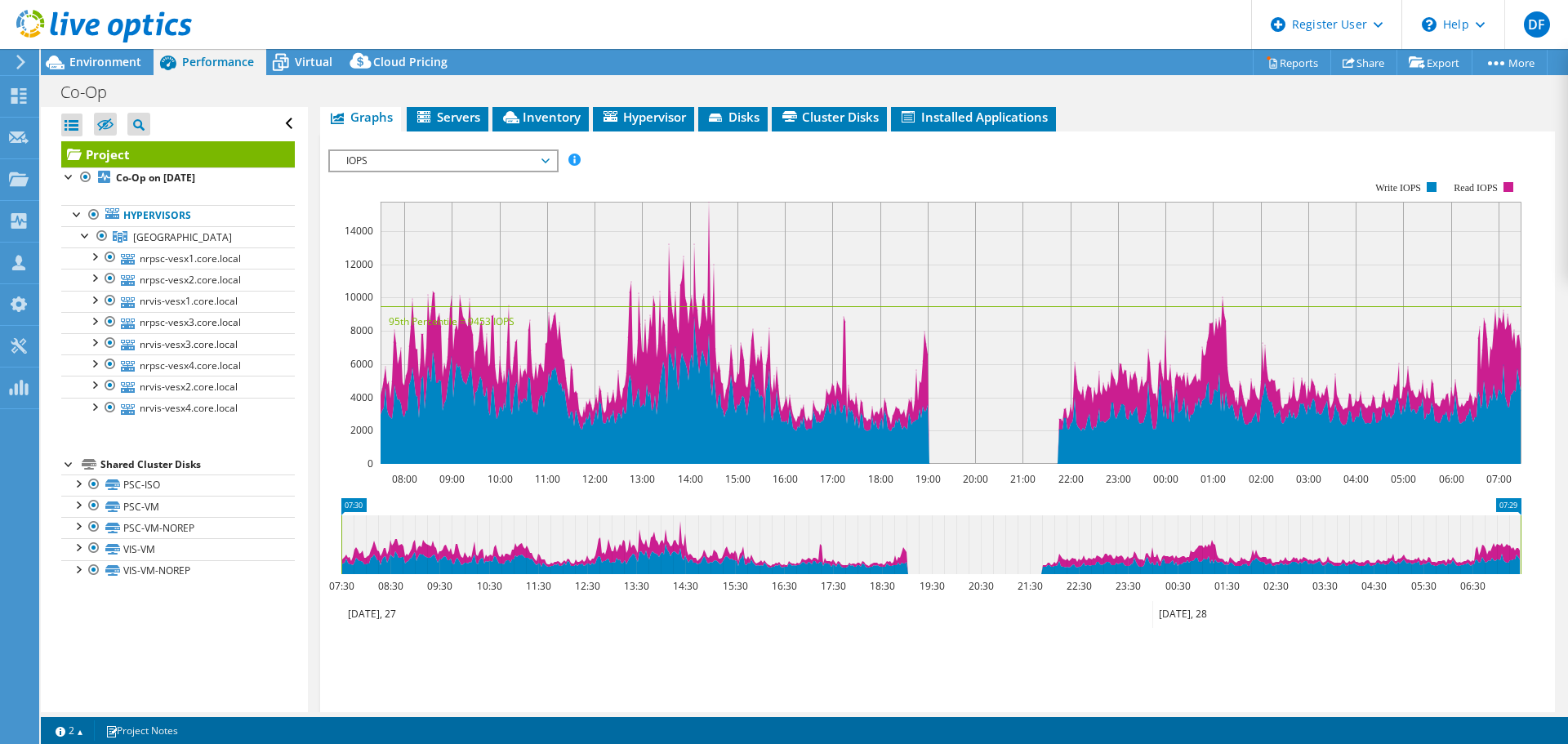
click at [803, 159] on rect at bounding box center [924, 323] width 1194 height 326
